Goal: Information Seeking & Learning: Check status

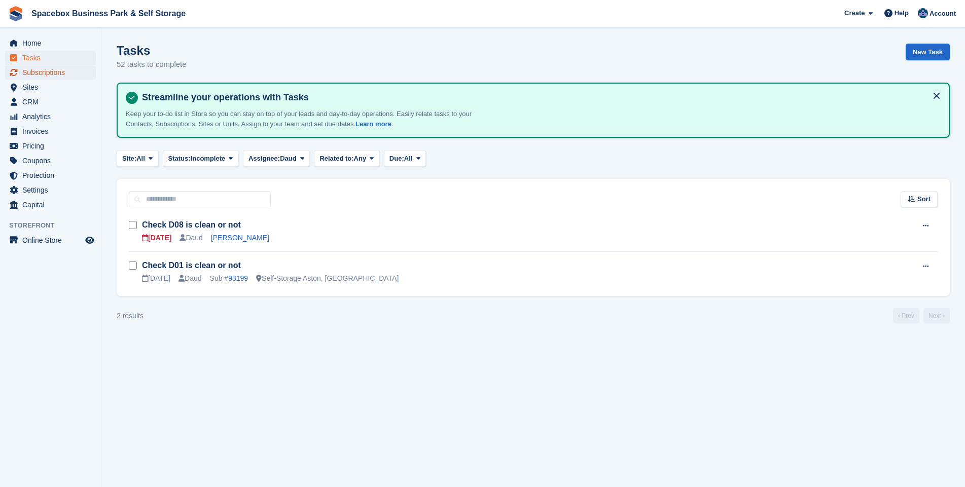
click at [46, 70] on span "Subscriptions" at bounding box center [52, 72] width 61 height 14
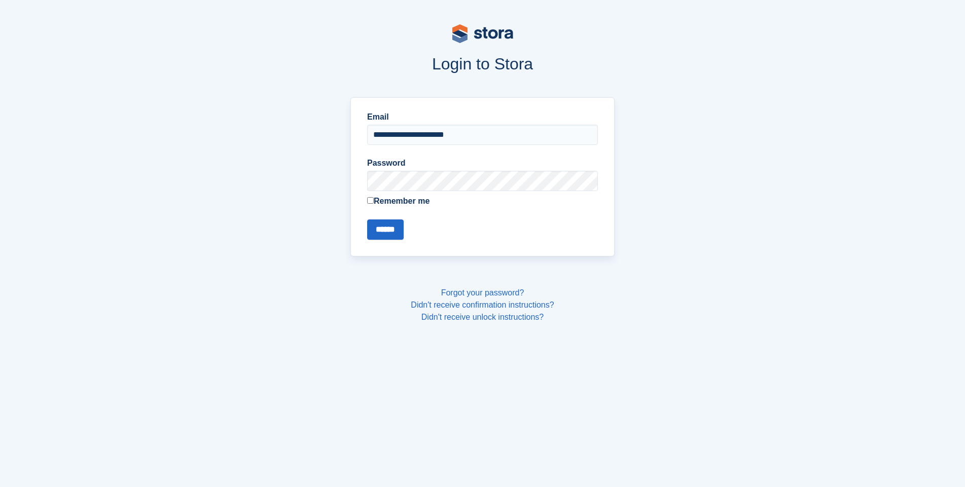
type input "**********"
click at [367, 220] on input "******" at bounding box center [385, 230] width 37 height 20
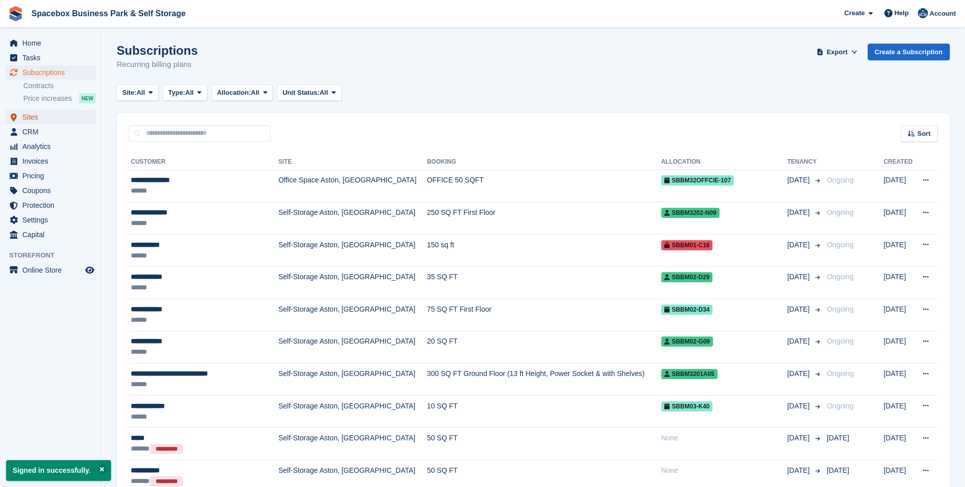
click at [36, 114] on span "Sites" at bounding box center [52, 117] width 61 height 14
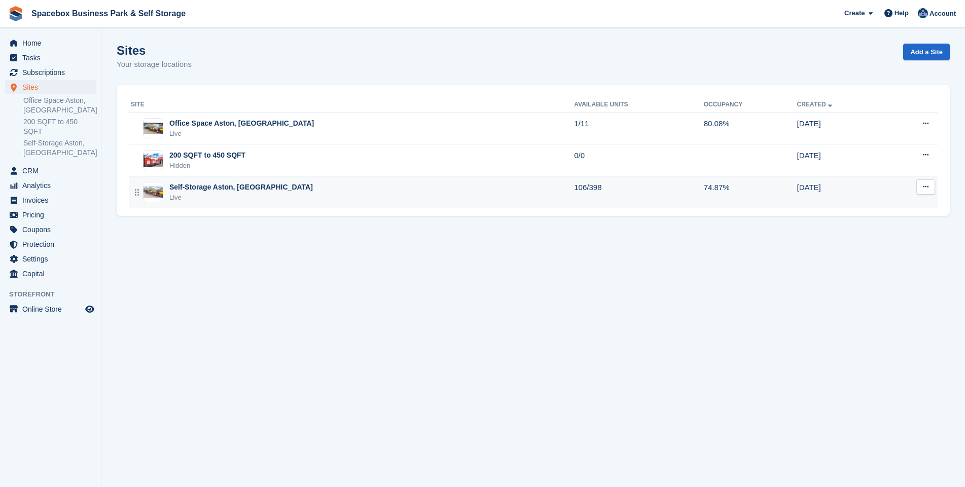
click at [187, 194] on div "Live" at bounding box center [241, 198] width 144 height 10
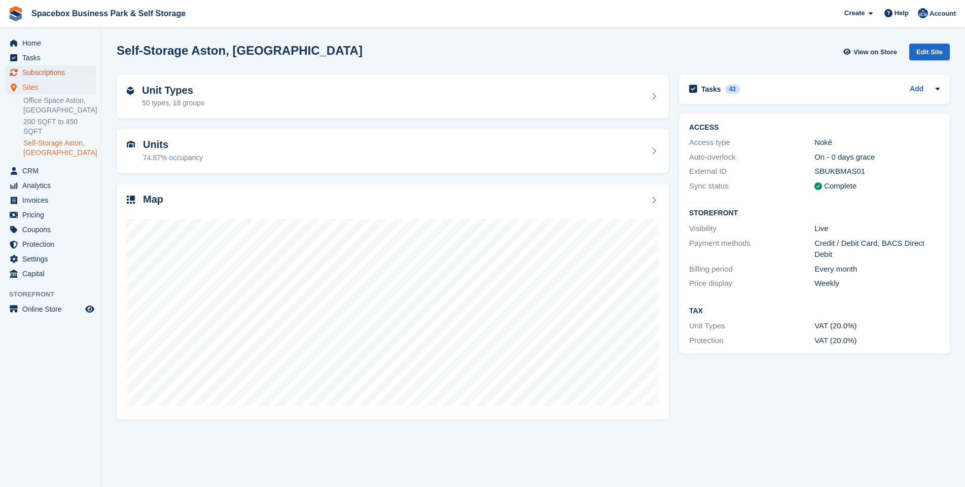
click at [54, 73] on span "Subscriptions" at bounding box center [52, 72] width 61 height 14
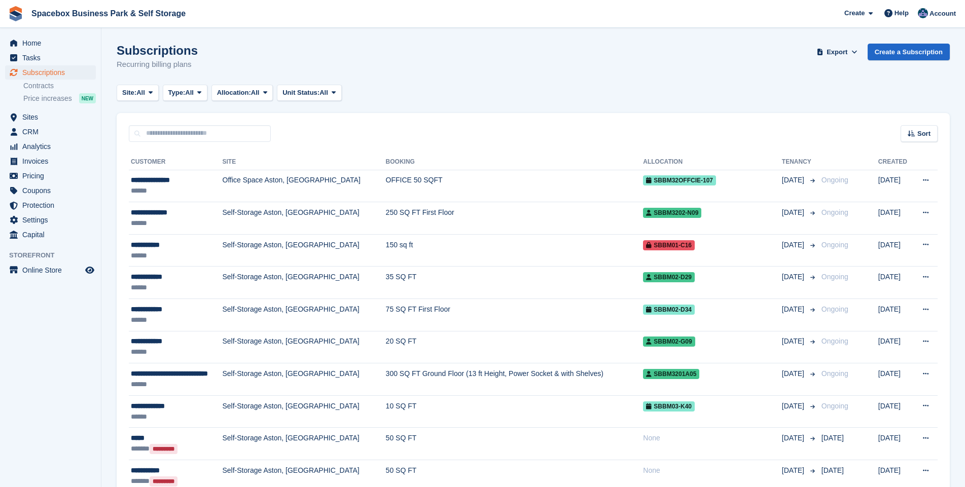
click at [157, 130] on input "text" at bounding box center [200, 133] width 142 height 17
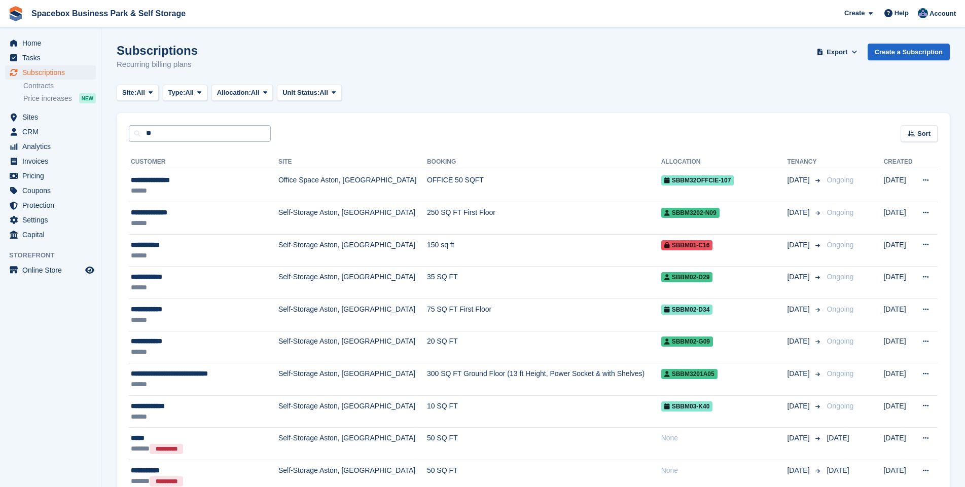
type input "*"
click at [21, 119] on link "Sites" at bounding box center [50, 117] width 91 height 14
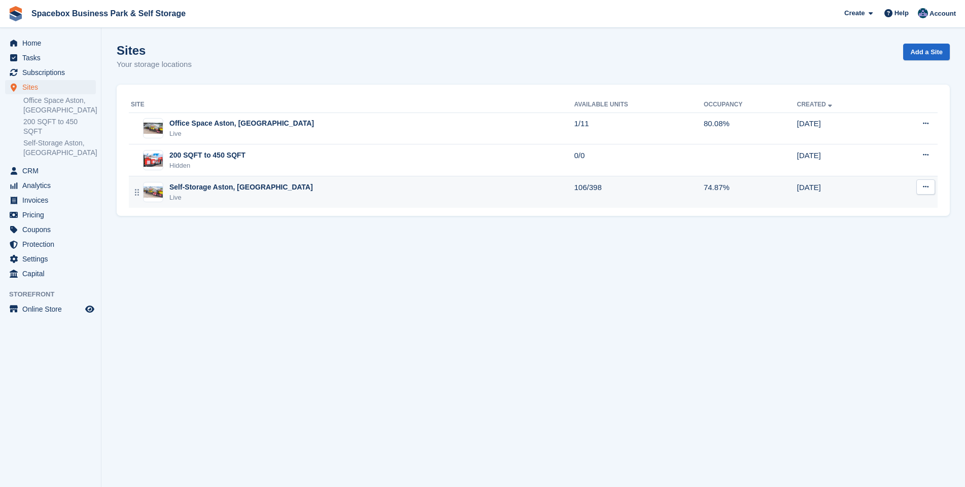
click at [208, 193] on div "Live" at bounding box center [241, 198] width 144 height 10
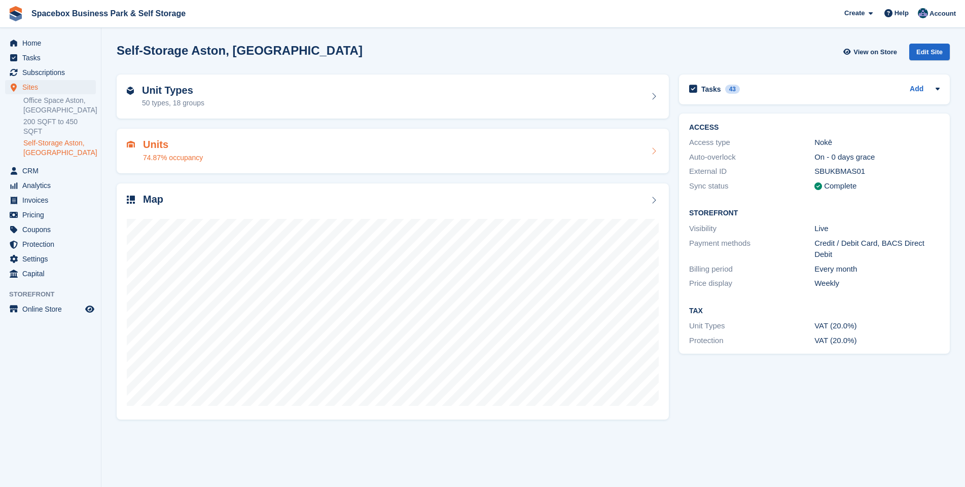
click at [153, 154] on div "74.87% occupancy" at bounding box center [173, 158] width 60 height 11
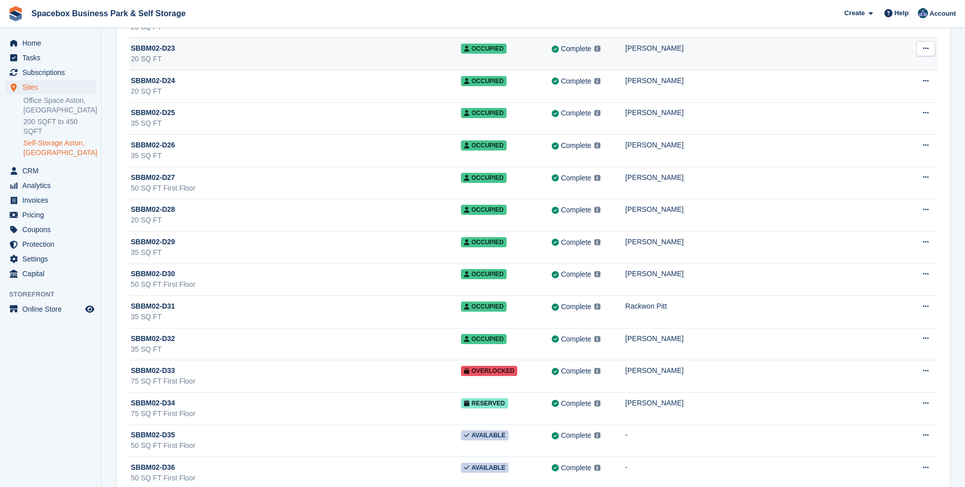
scroll to position [3290, 0]
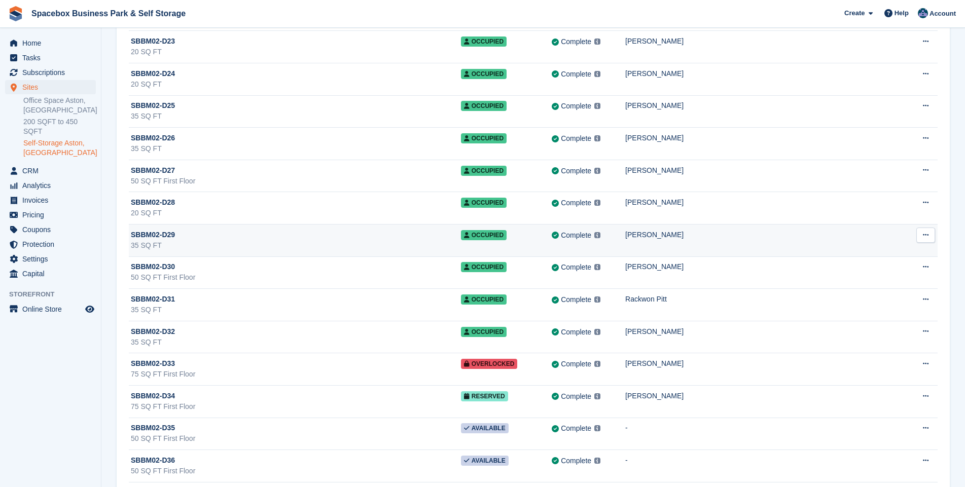
click at [257, 234] on div "SBBM02-D29" at bounding box center [296, 235] width 330 height 11
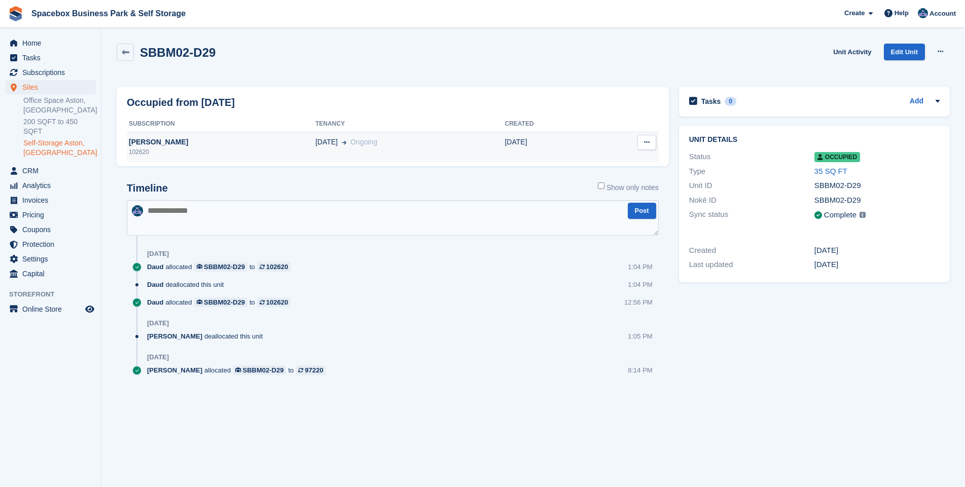
click at [178, 148] on div "102620" at bounding box center [221, 152] width 189 height 9
